Goal: Information Seeking & Learning: Learn about a topic

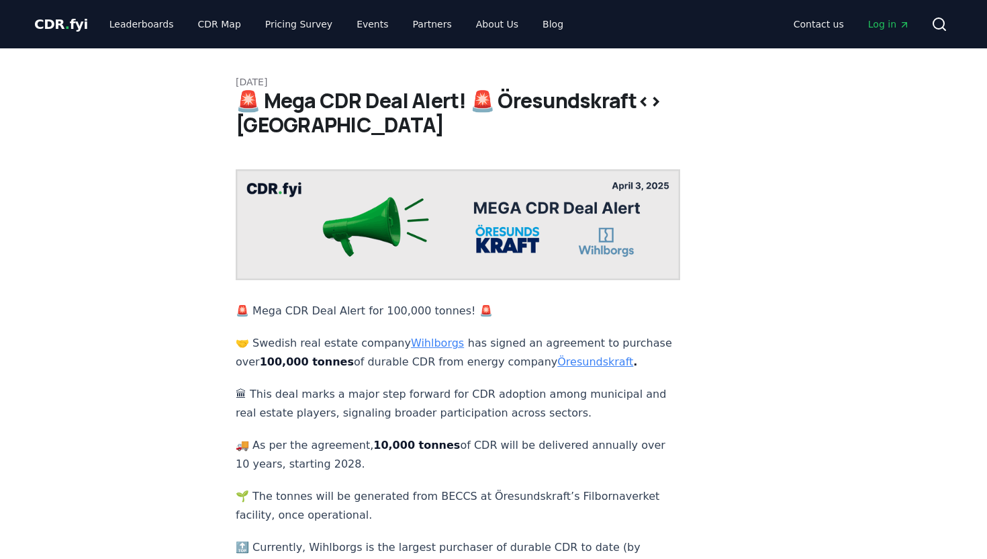
click at [791, 390] on div "April 03, 2025 🚨 Mega CDR Deal Alert! 🚨 Öresundskraft<>Wihlborgs 🚨 Mega CDR Dea…" at bounding box center [494, 423] width 940 height 750
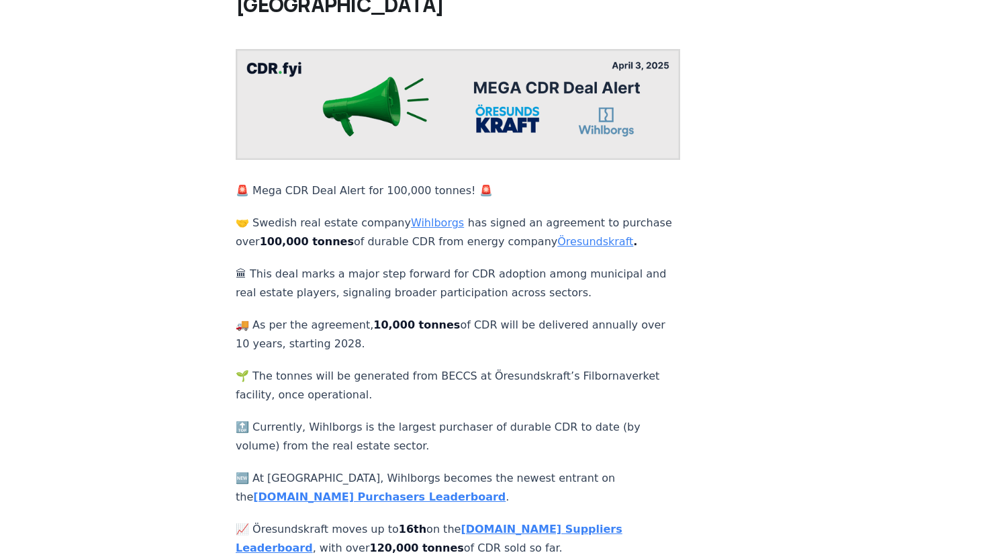
scroll to position [134, 0]
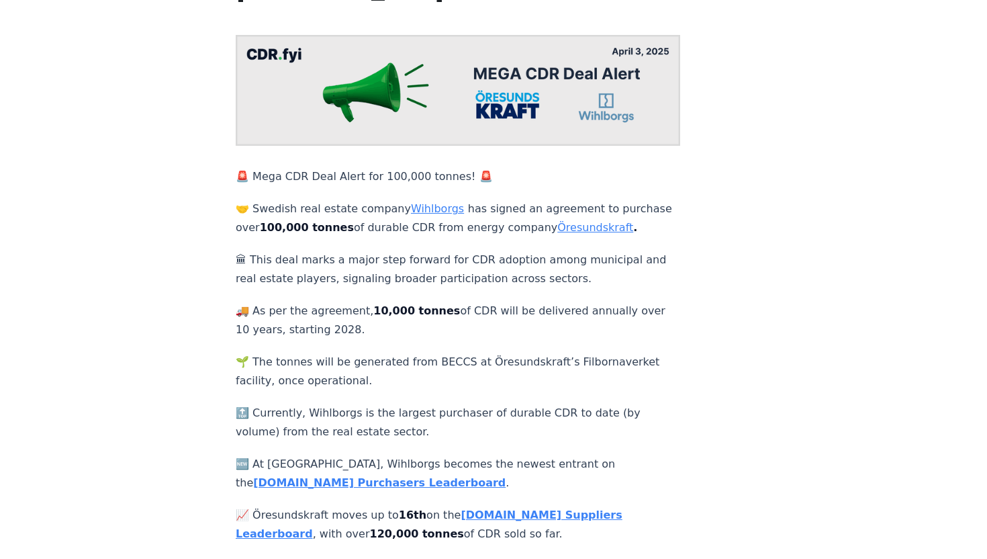
click at [782, 341] on div "April 03, 2025 🚨 Mega CDR Deal Alert! 🚨 Öresundskraft<>Wihlborgs 🚨 Mega CDR Dea…" at bounding box center [494, 289] width 940 height 750
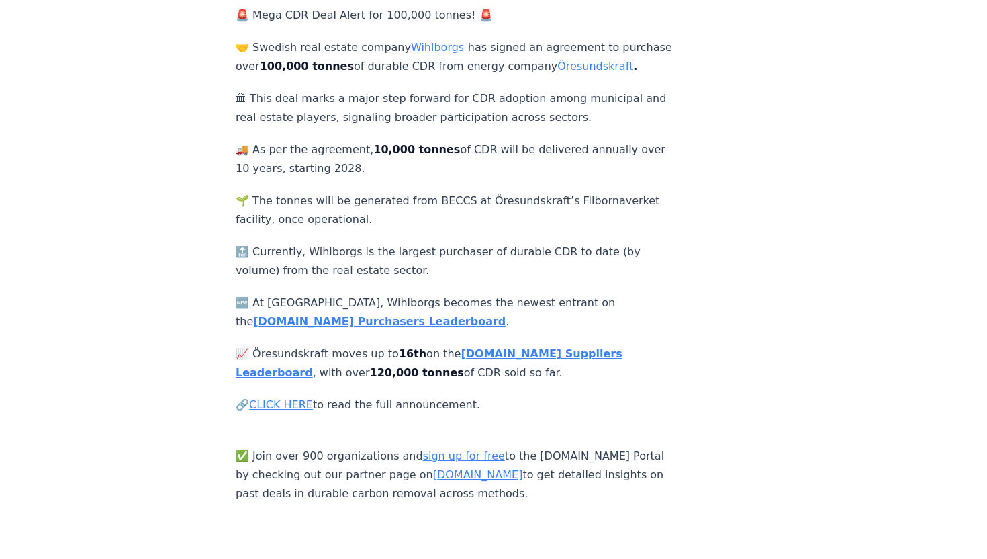
scroll to position [322, 0]
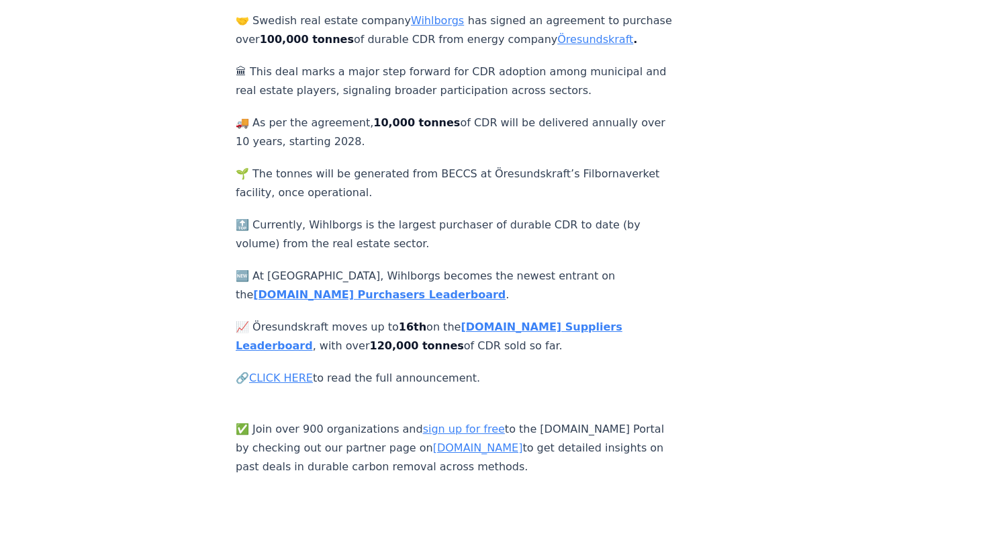
click at [770, 324] on div "April 03, 2025 🚨 Mega CDR Deal Alert! 🚨 Öresundskraft<>Wihlborgs 🚨 Mega CDR Dea…" at bounding box center [494, 101] width 940 height 750
drag, startPoint x: 319, startPoint y: 306, endPoint x: 251, endPoint y: 303, distance: 68.6
click at [251, 318] on p "📈 Öresundskraft moves up to 16th on the CDR.fyi Suppliers Leaderboard , with ov…" at bounding box center [458, 337] width 445 height 38
copy p "resundskraft"
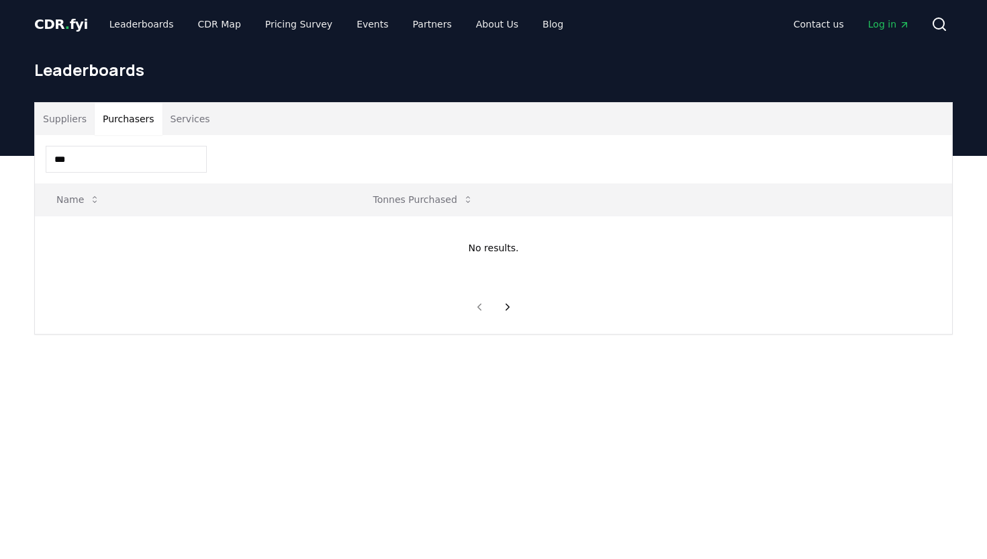
click at [83, 161] on input "***" at bounding box center [126, 159] width 161 height 27
type input "**********"
click at [825, 236] on link "View" at bounding box center [824, 233] width 22 height 13
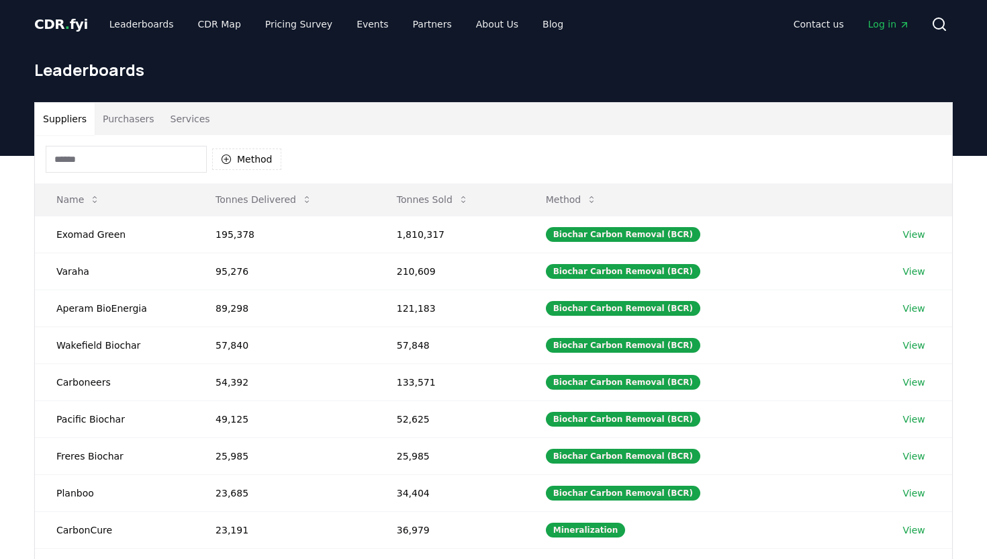
click at [128, 121] on button "Purchasers" at bounding box center [129, 119] width 68 height 32
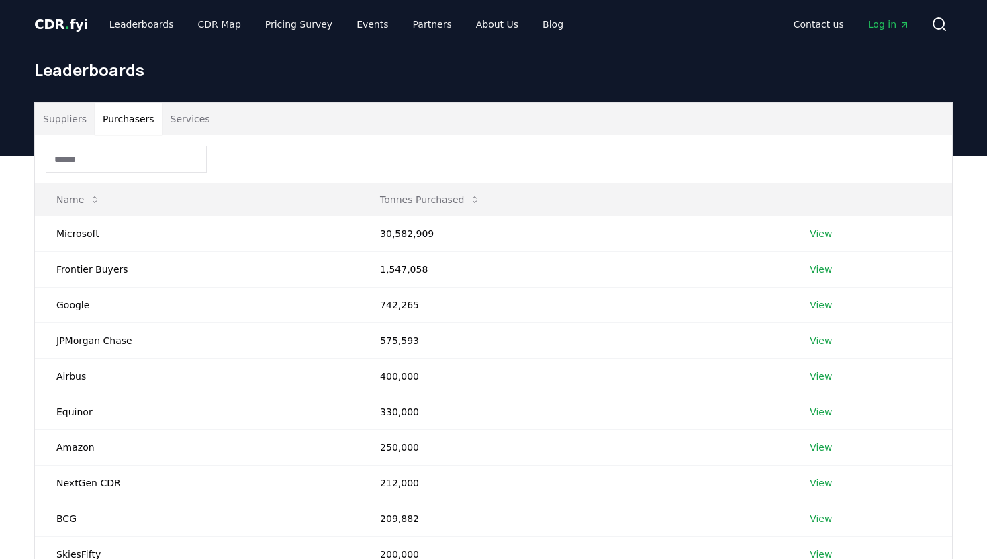
click at [118, 157] on input at bounding box center [126, 159] width 161 height 27
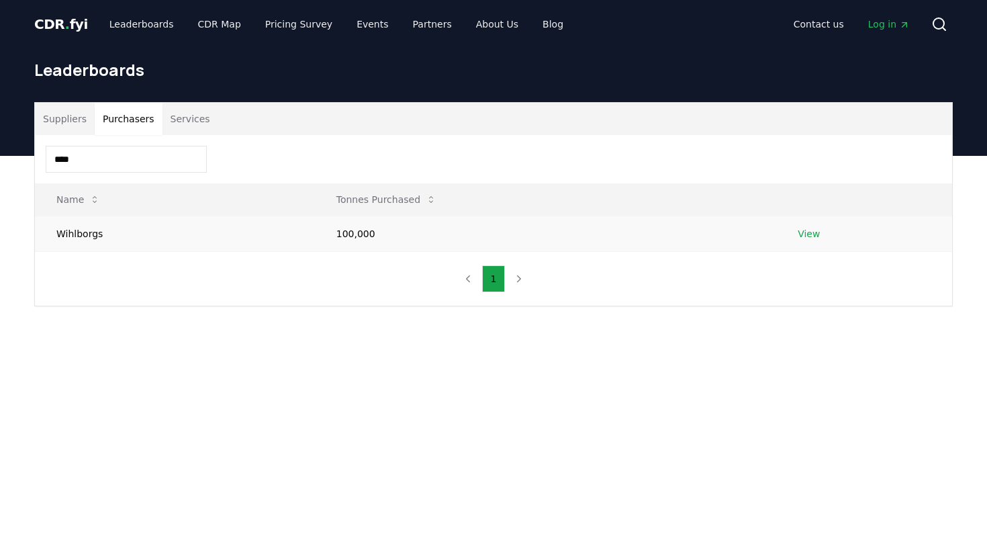
type input "****"
click at [813, 230] on link "View" at bounding box center [809, 233] width 22 height 13
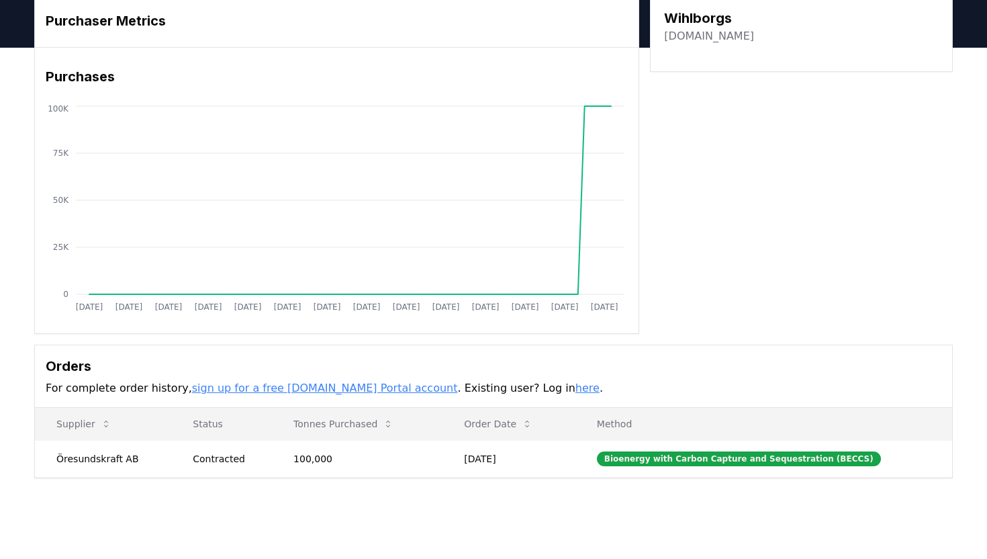
scroll to position [81, 0]
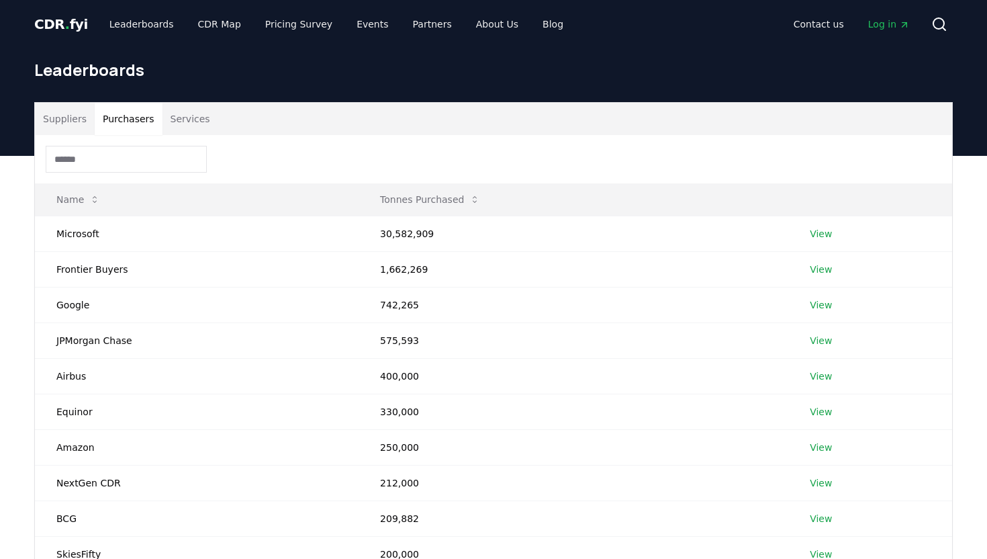
click at [129, 114] on button "Purchasers" at bounding box center [129, 119] width 68 height 32
click at [129, 159] on input at bounding box center [126, 159] width 161 height 27
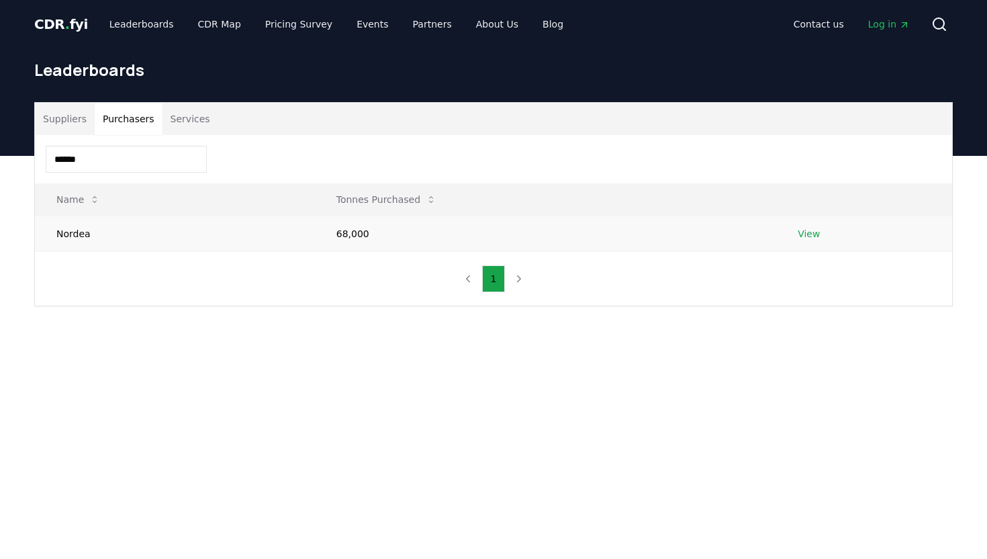
type input "******"
click at [819, 232] on link "View" at bounding box center [809, 233] width 22 height 13
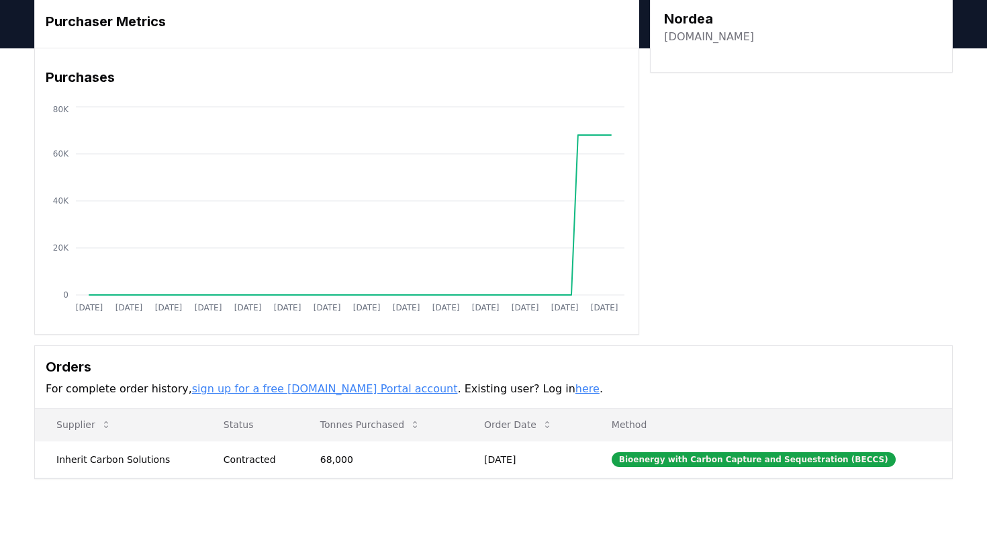
scroll to position [81, 0]
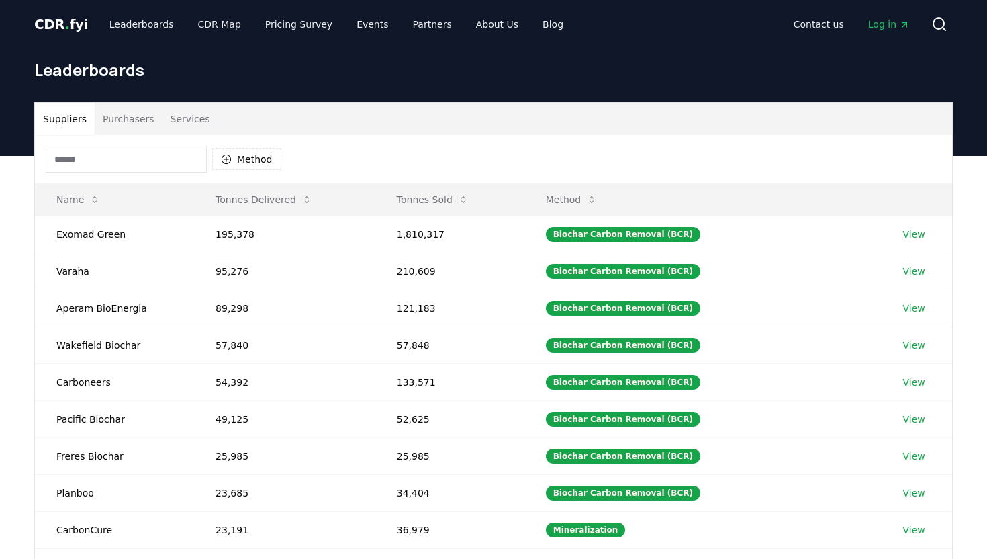
click at [113, 115] on button "Purchasers" at bounding box center [129, 119] width 68 height 32
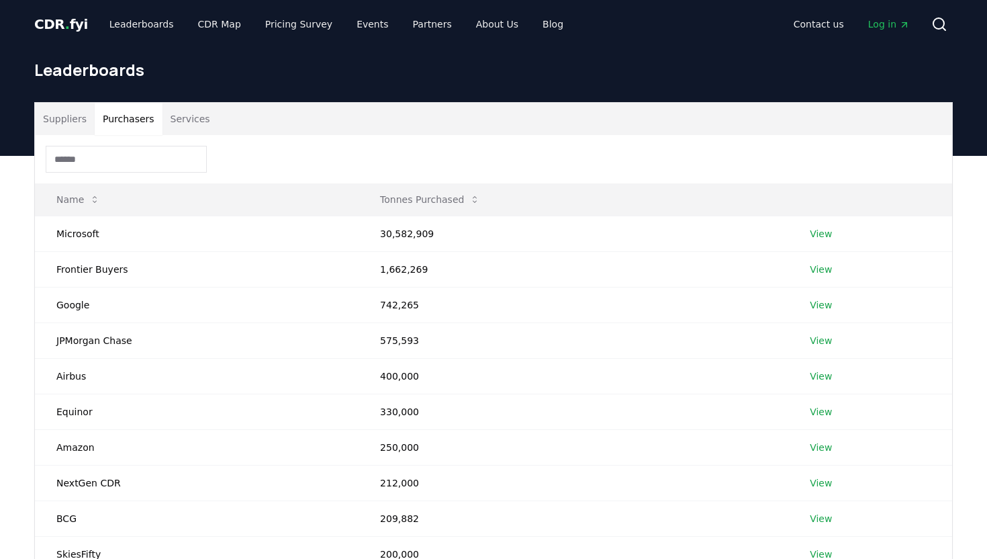
click at [111, 164] on input at bounding box center [126, 159] width 161 height 27
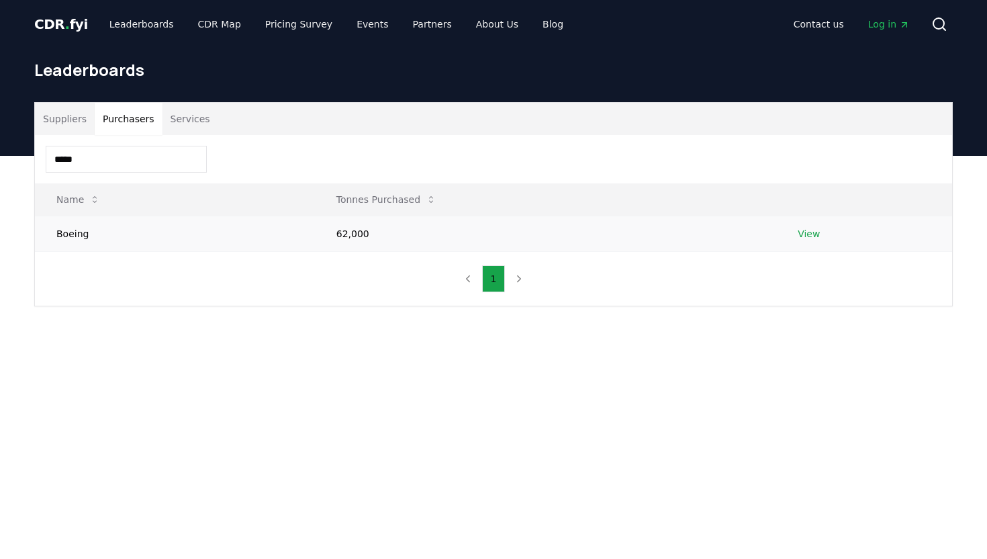
type input "*****"
click at [811, 230] on link "View" at bounding box center [809, 233] width 22 height 13
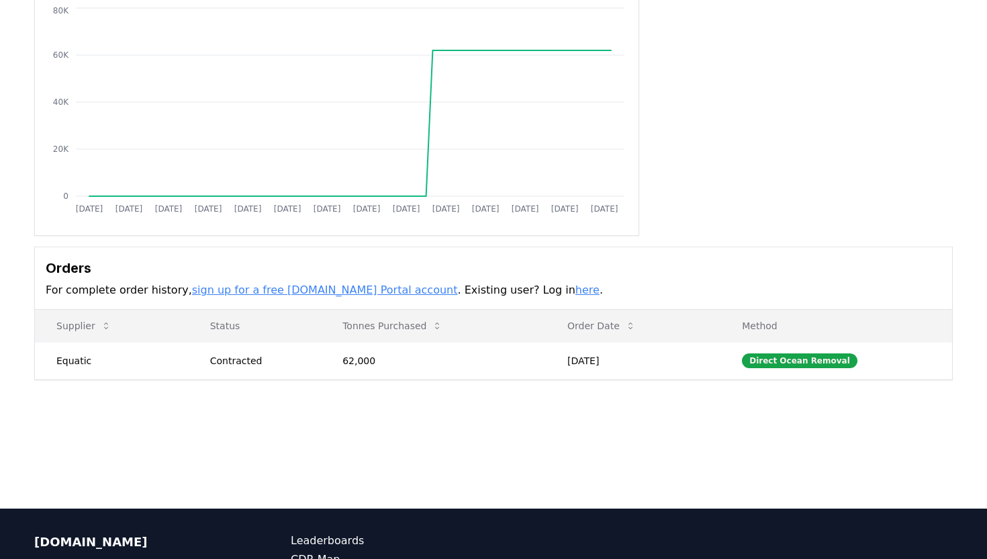
scroll to position [215, 0]
